Goal: Book appointment/travel/reservation

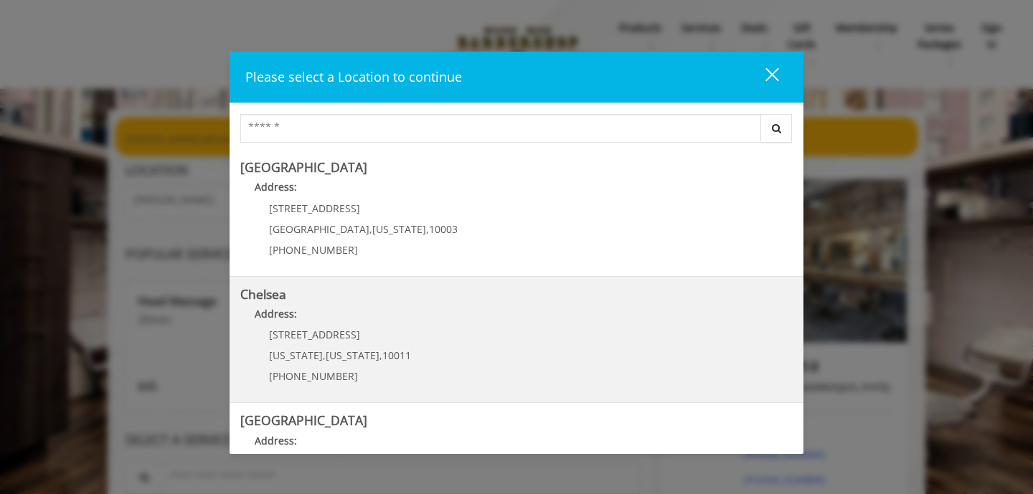
click at [550, 383] on link "Chelsea Address: 169/170 W 23rd St New York , New York , 10011 (917) 639-3902" at bounding box center [516, 340] width 552 height 105
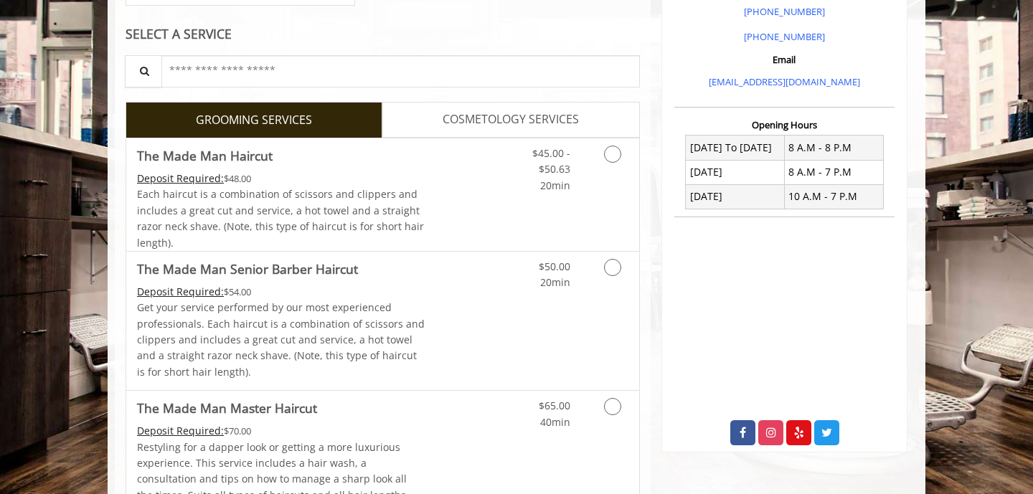
scroll to position [491, 0]
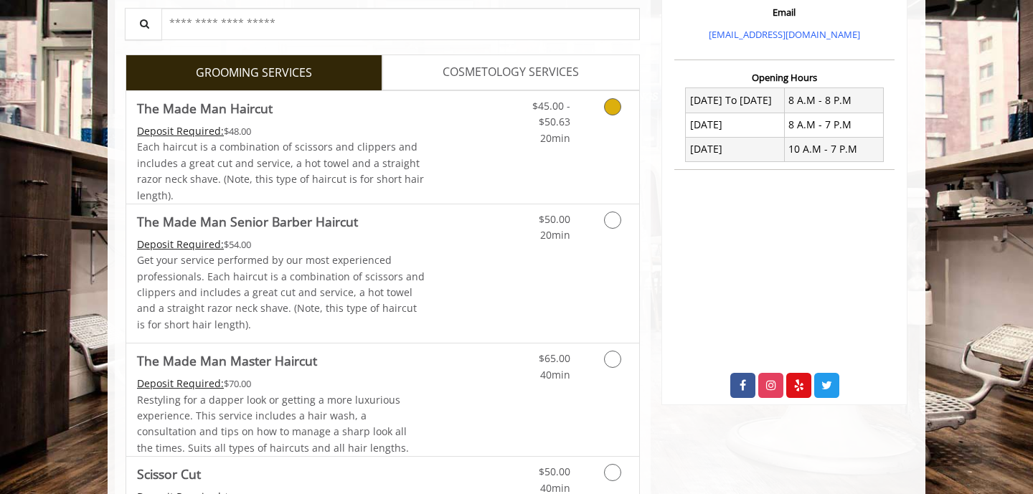
click at [606, 113] on link "Grooming services" at bounding box center [610, 118] width 37 height 55
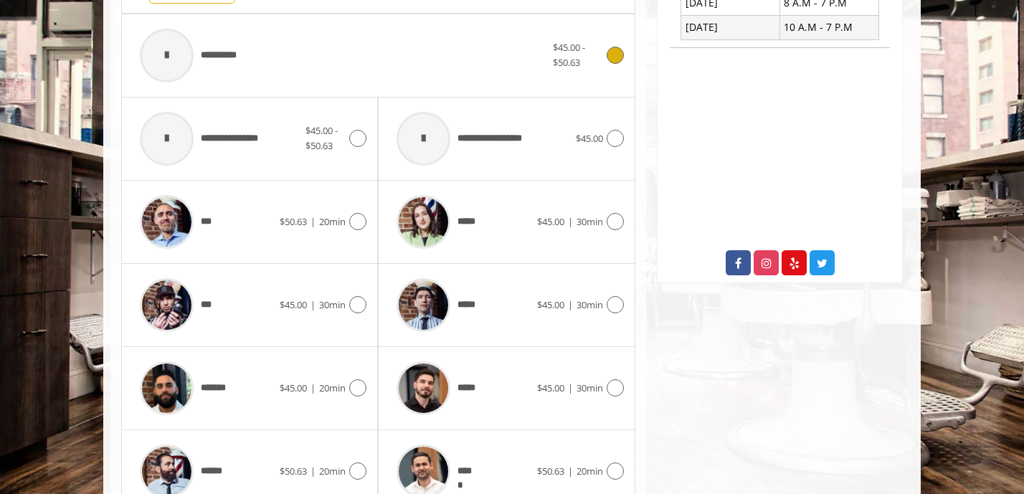
scroll to position [618, 0]
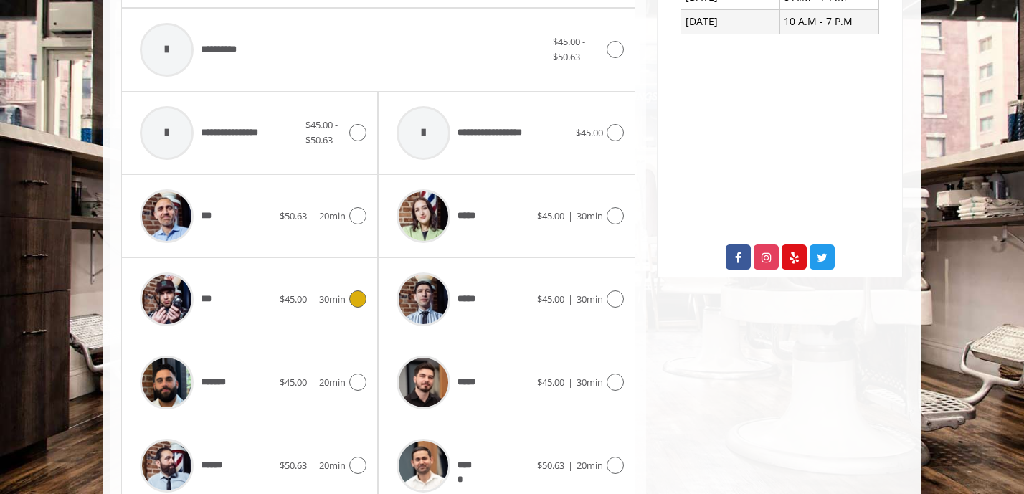
click at [364, 302] on icon at bounding box center [357, 298] width 17 height 17
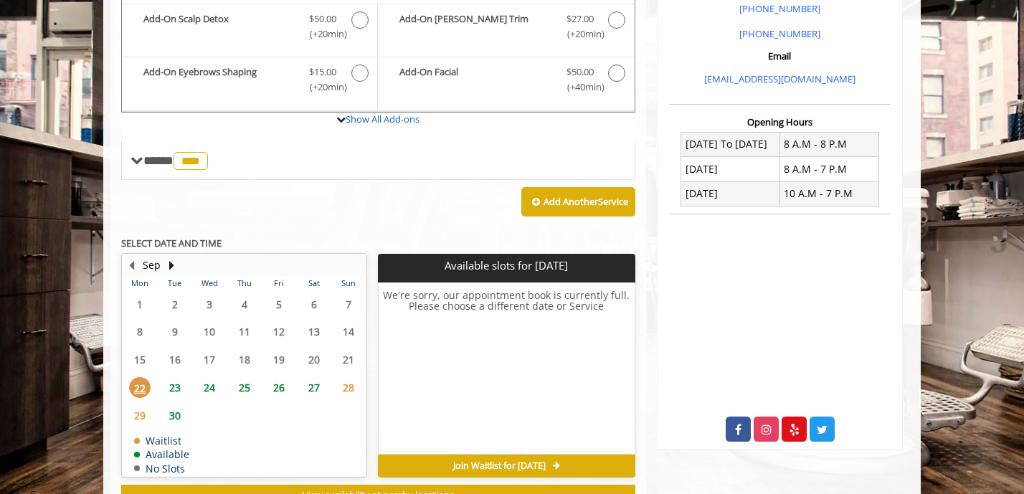
scroll to position [426, 0]
